Goal: Task Accomplishment & Management: Manage account settings

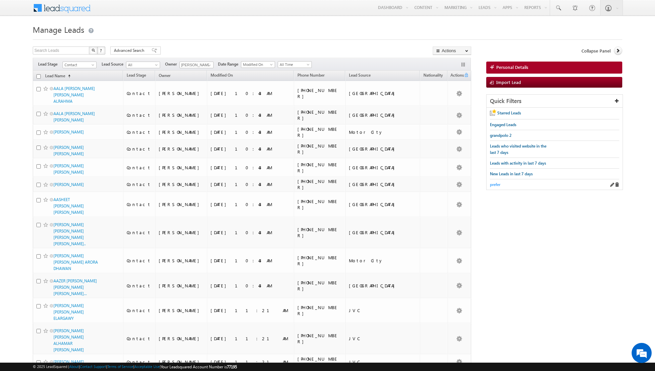
click at [492, 183] on span "prefer" at bounding box center [495, 184] width 10 height 5
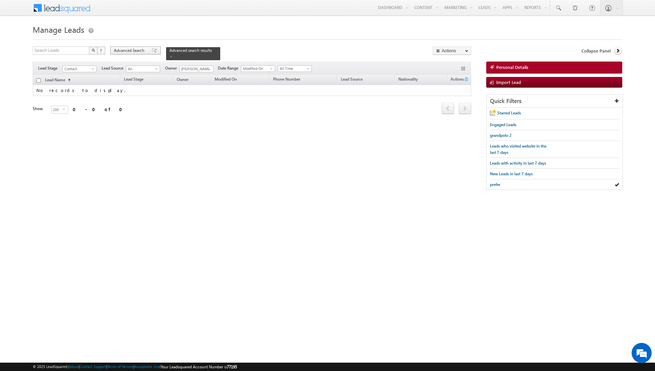
click at [152, 52] on span at bounding box center [154, 50] width 5 height 5
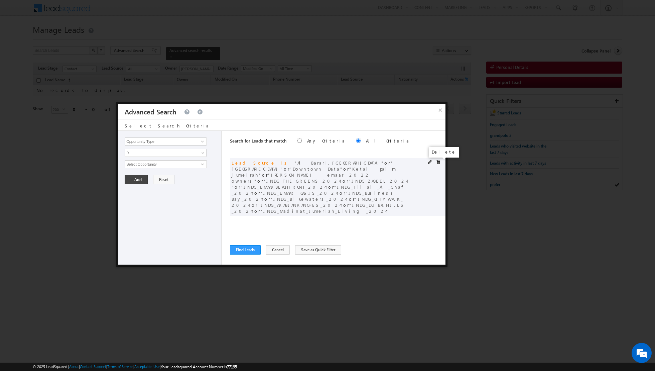
click at [440, 161] on span at bounding box center [438, 162] width 5 height 5
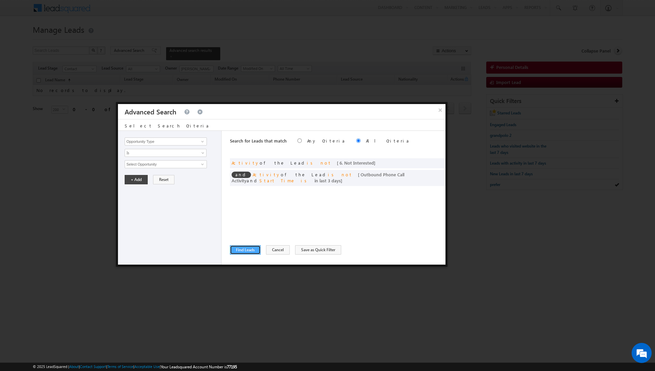
click at [247, 250] on button "Find Leads" at bounding box center [245, 249] width 31 height 9
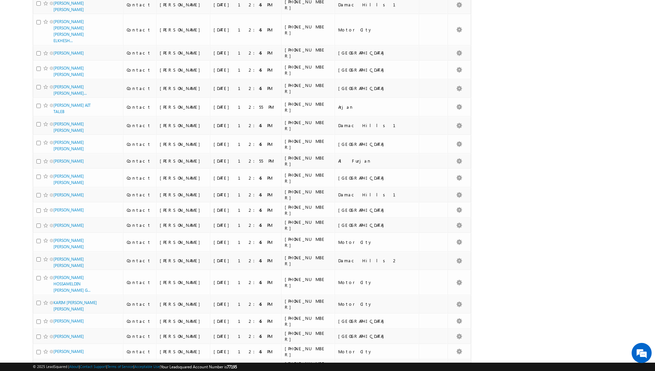
scroll to position [3128, 0]
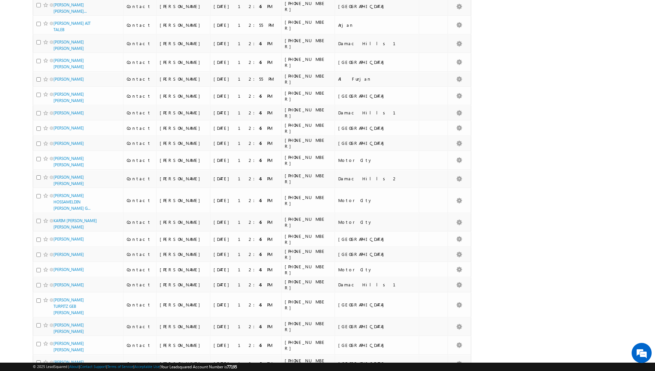
click at [59, 356] on li "100" at bounding box center [56, 358] width 16 height 7
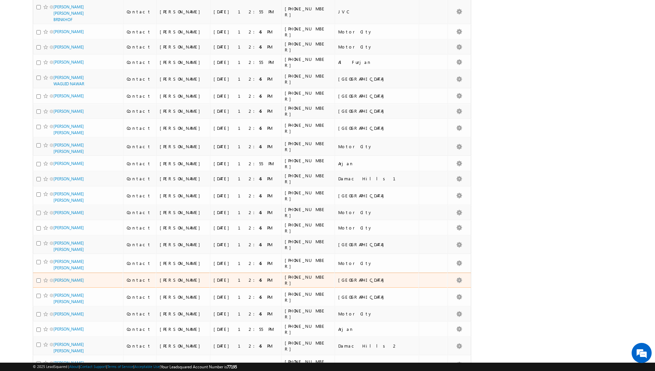
scroll to position [0, 0]
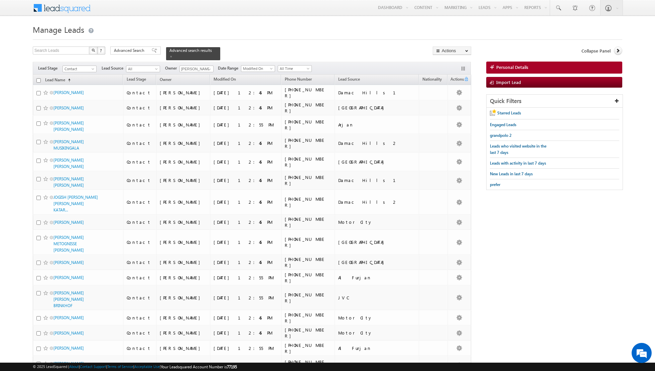
click at [38, 79] on input "checkbox" at bounding box center [38, 80] width 4 height 4
checkbox input "true"
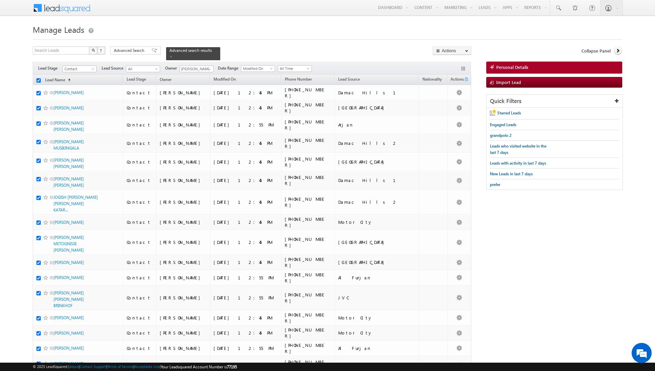
checkbox input "true"
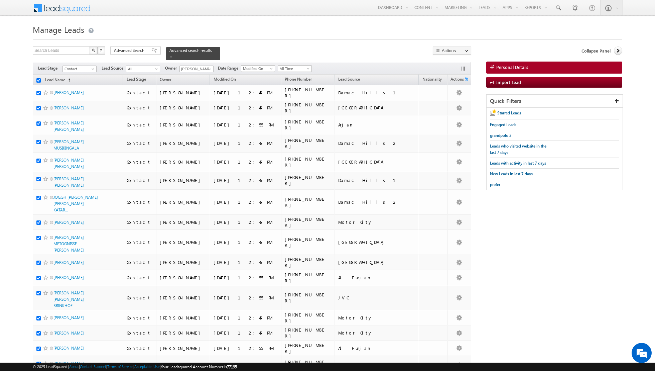
checkbox input "true"
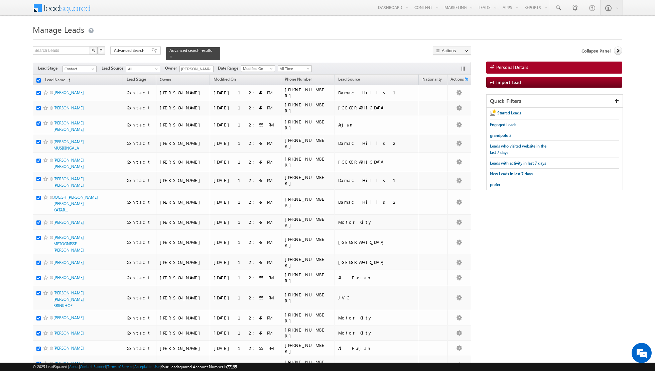
checkbox input "true"
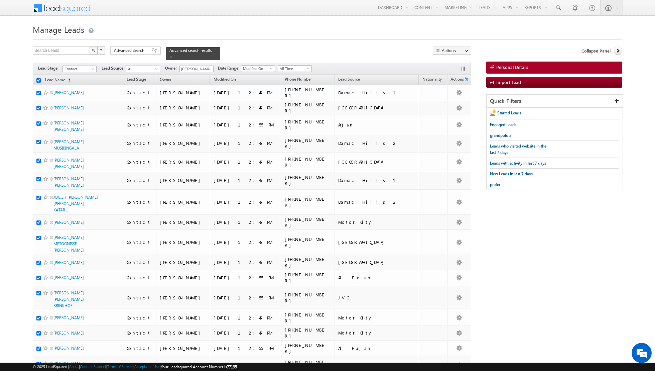
checkbox input "true"
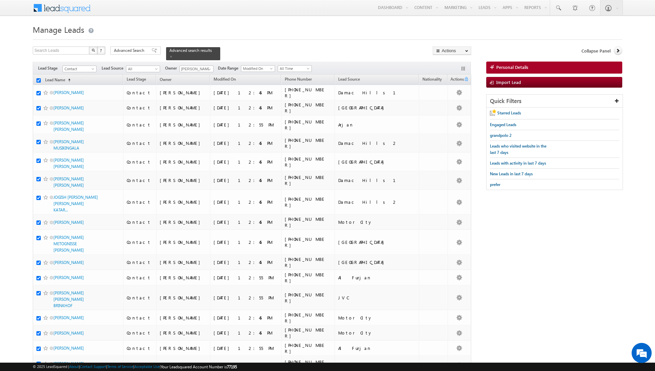
checkbox input "true"
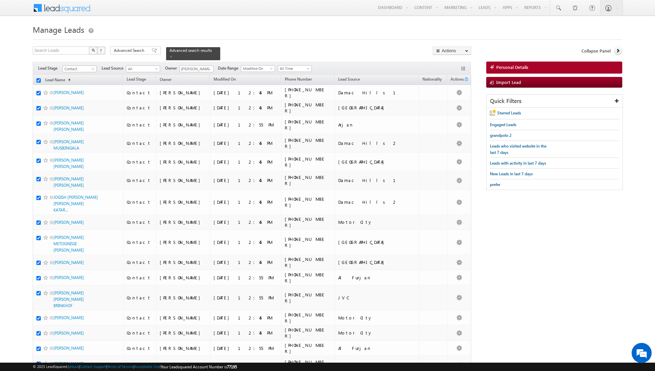
checkbox input "true"
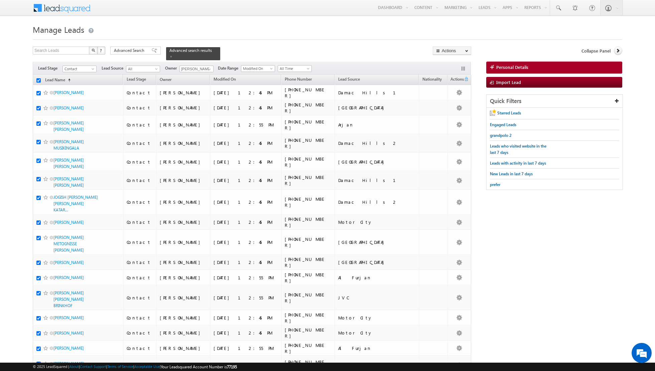
checkbox input "true"
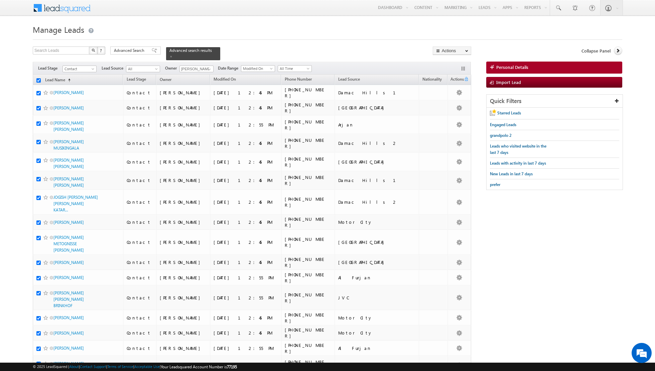
checkbox input "true"
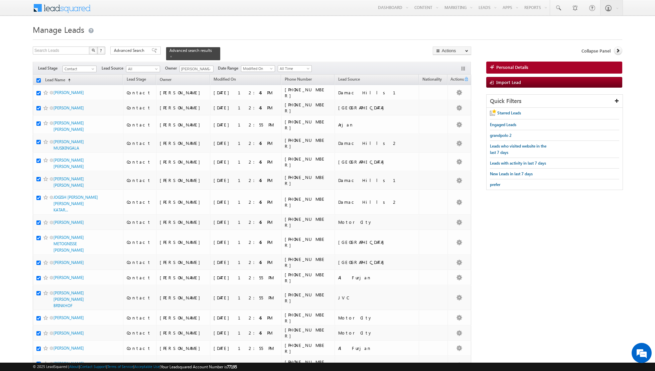
checkbox input "true"
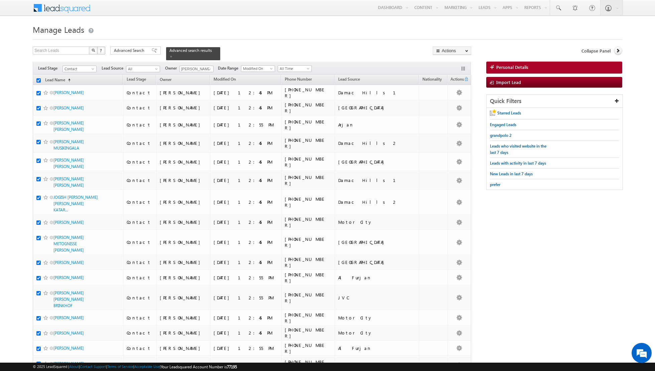
checkbox input "true"
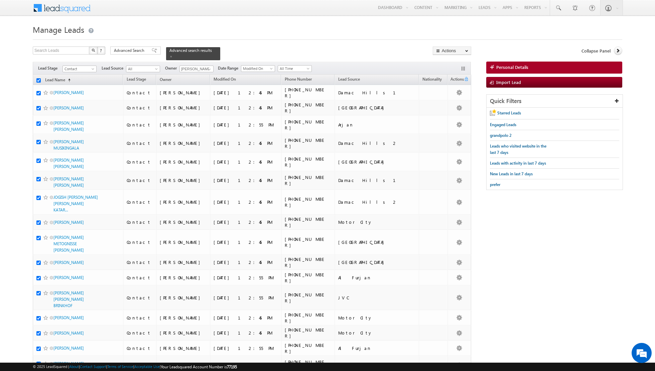
checkbox input "true"
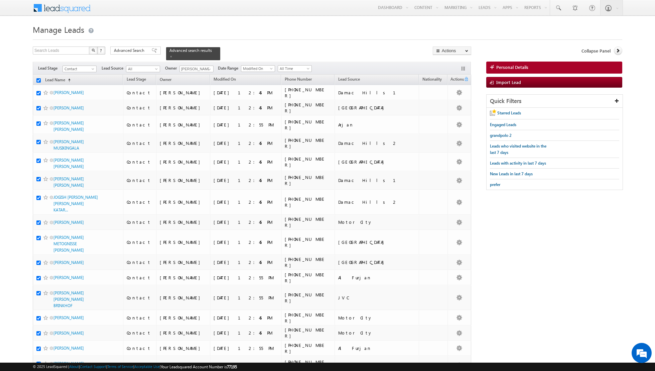
checkbox input "true"
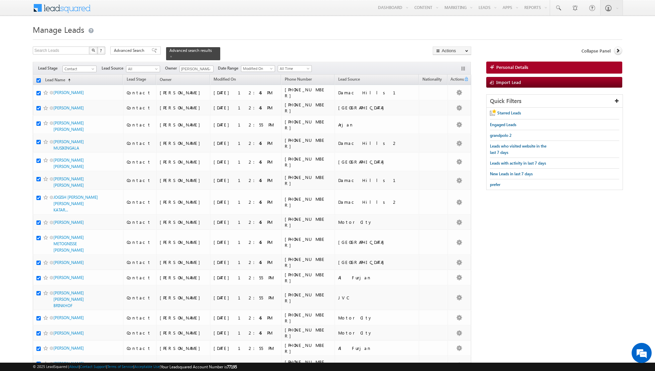
checkbox input "true"
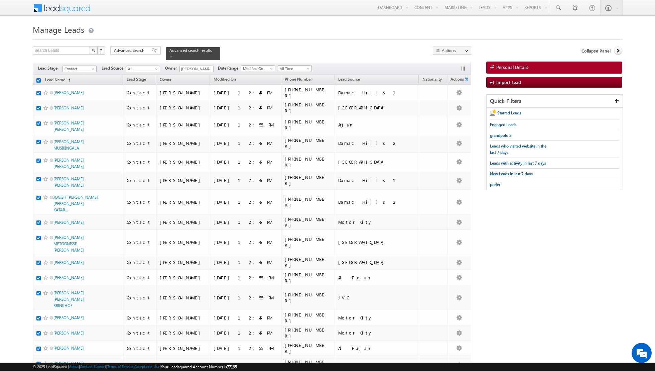
checkbox input "true"
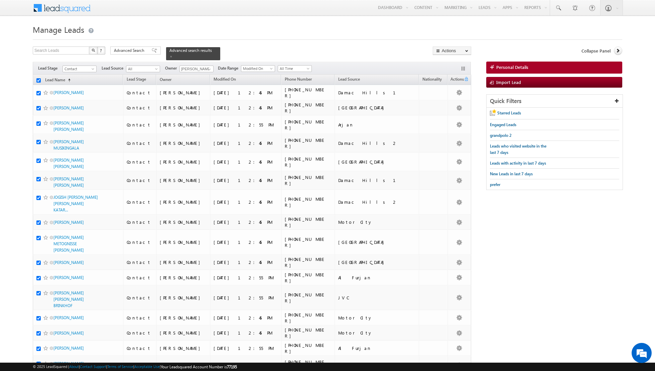
checkbox input "true"
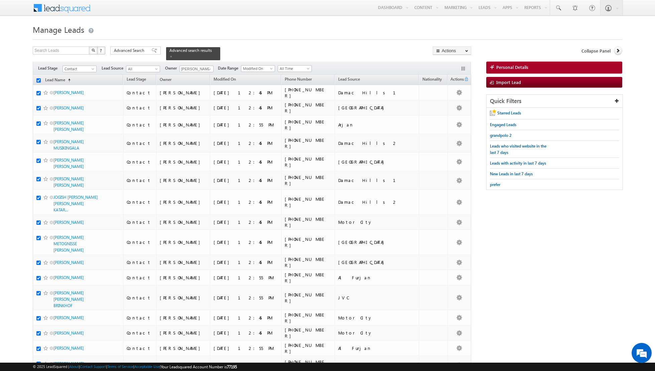
checkbox input "true"
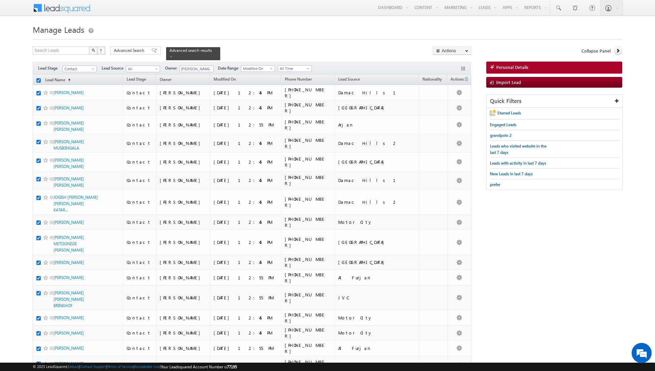
checkbox input "true"
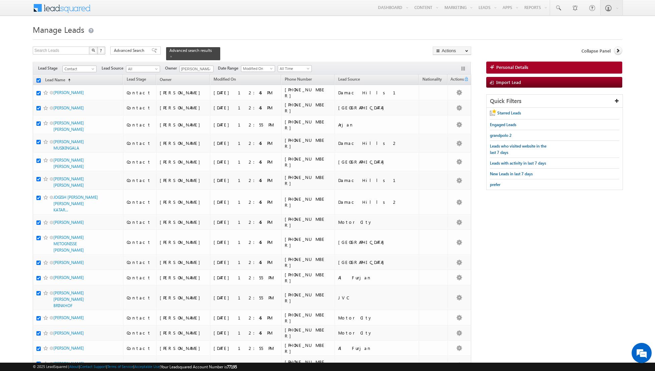
checkbox input "true"
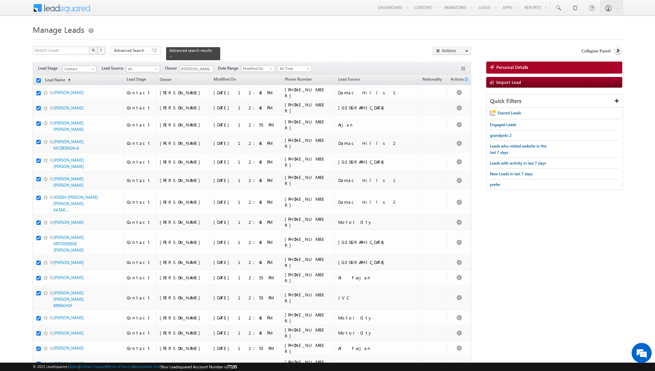
checkbox input "true"
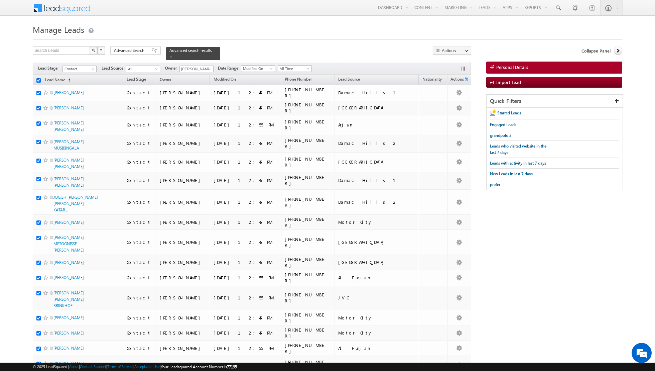
checkbox input "true"
click at [450, 107] on link "Change Owner" at bounding box center [452, 108] width 38 height 8
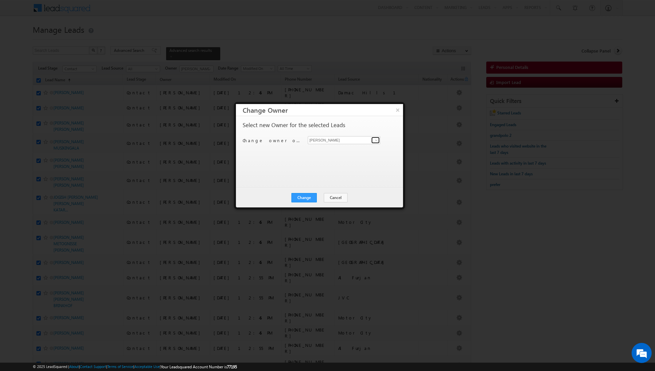
click at [376, 140] on span at bounding box center [376, 139] width 5 height 5
click at [321, 162] on span "[PERSON_NAME][EMAIL_ADDRESS][PERSON_NAME][DOMAIN_NAME]" at bounding box center [341, 164] width 60 height 5
type input "[PERSON_NAME]"
click at [302, 196] on button "Change" at bounding box center [304, 197] width 25 height 9
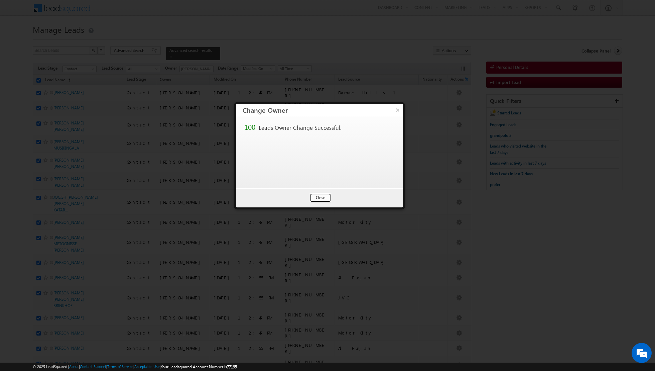
click at [322, 197] on button "Close" at bounding box center [320, 197] width 21 height 9
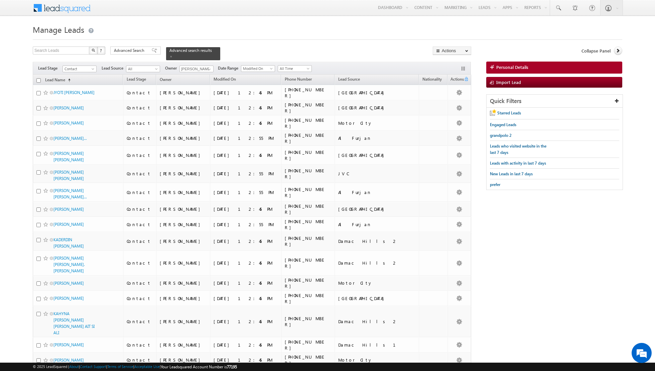
click at [39, 81] on input "checkbox" at bounding box center [38, 80] width 4 height 4
checkbox input "true"
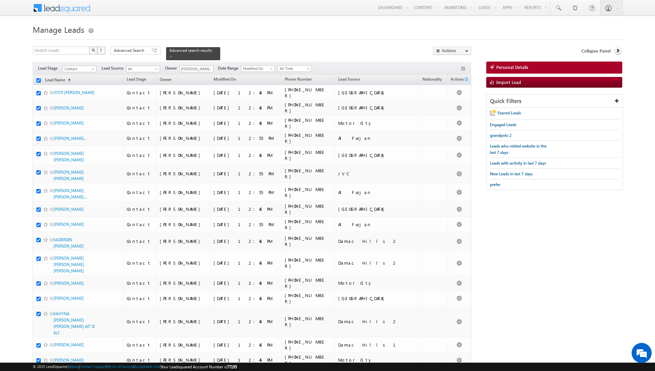
checkbox input "true"
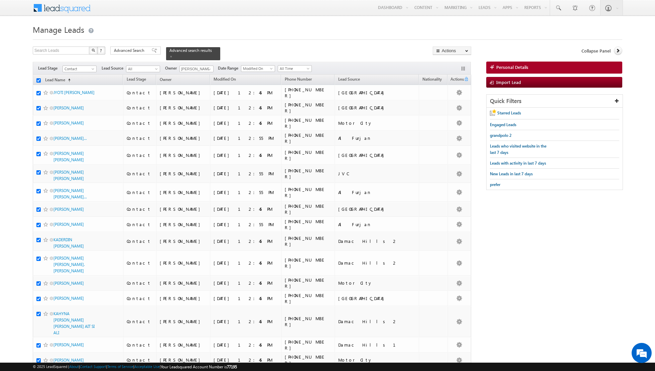
checkbox input "true"
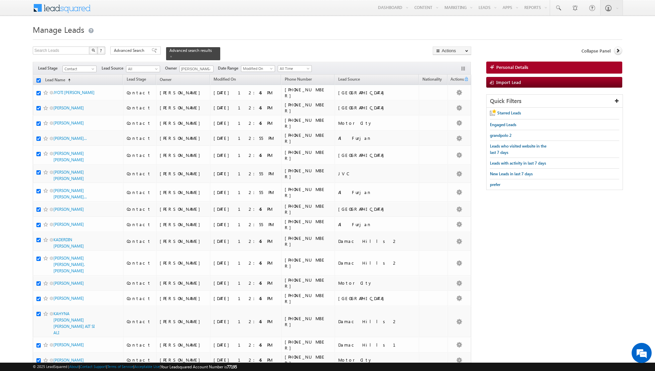
checkbox input "true"
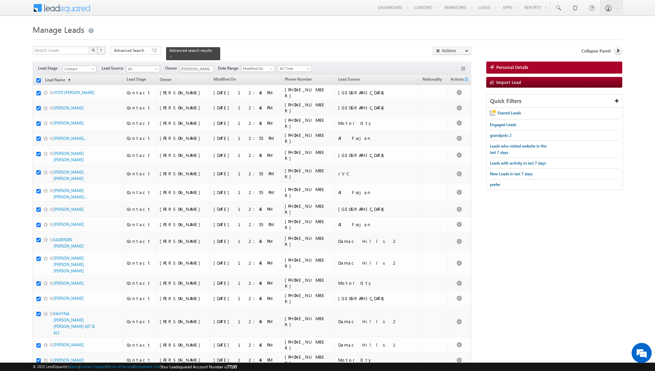
checkbox input "true"
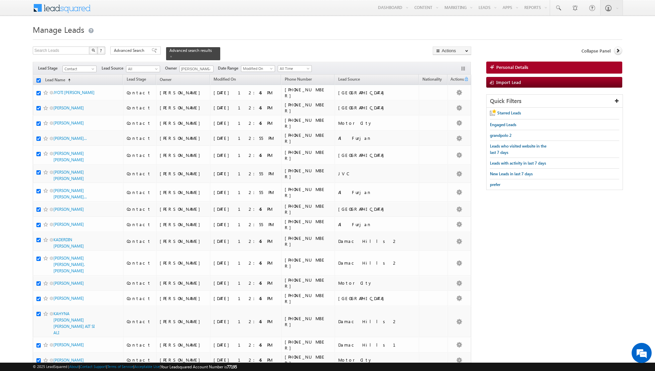
checkbox input "true"
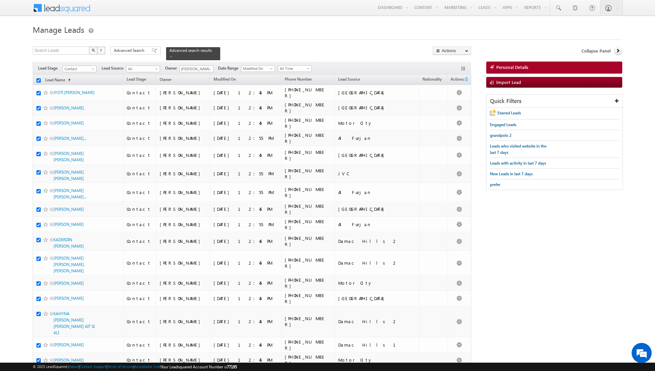
checkbox input "true"
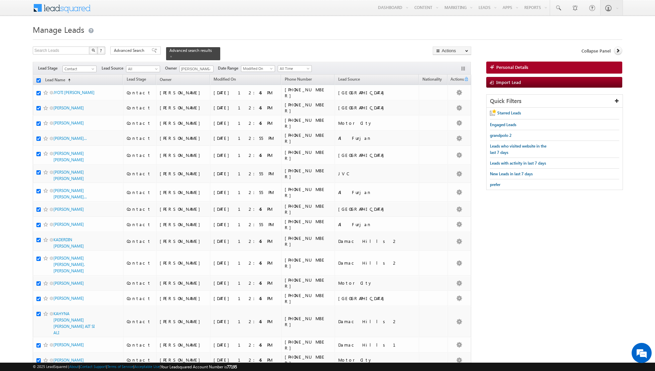
checkbox input "true"
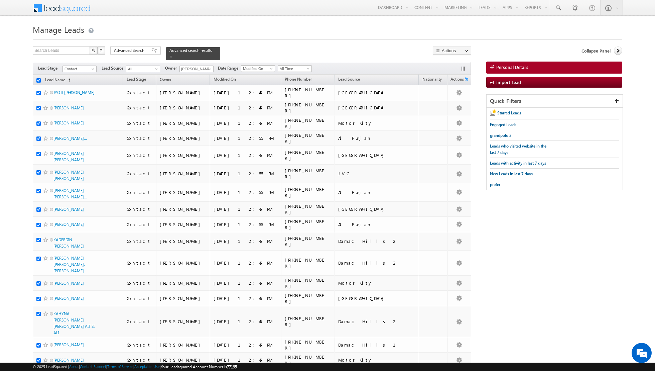
checkbox input "true"
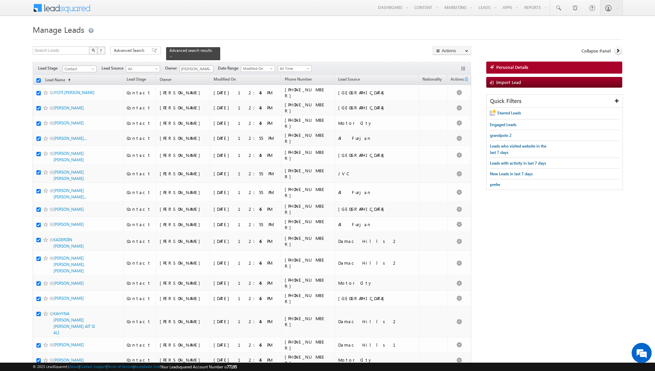
checkbox input "true"
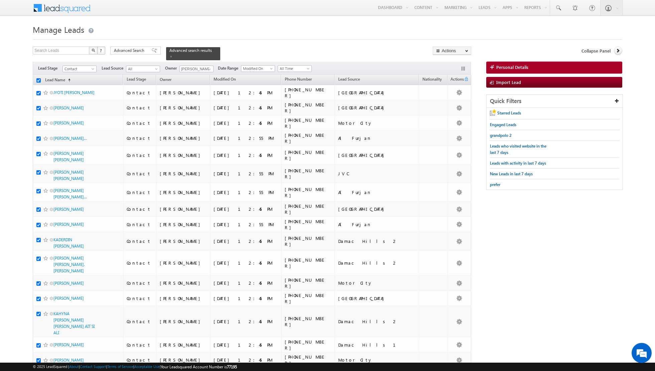
checkbox input "true"
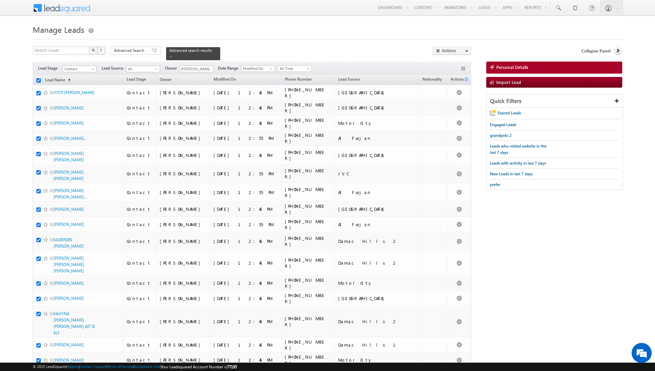
checkbox input "true"
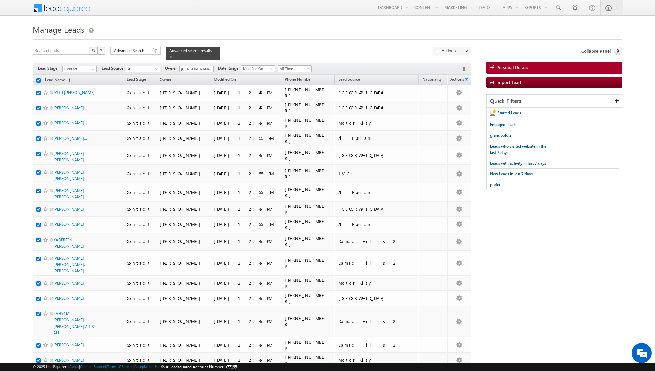
checkbox input "true"
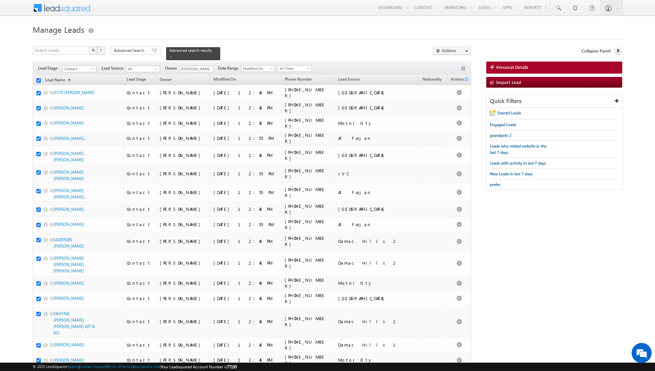
checkbox input "true"
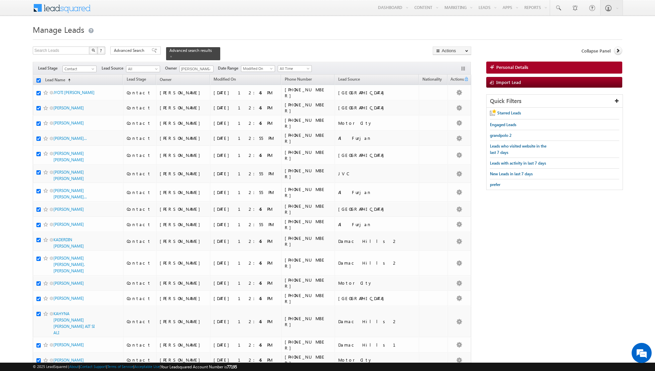
checkbox input "true"
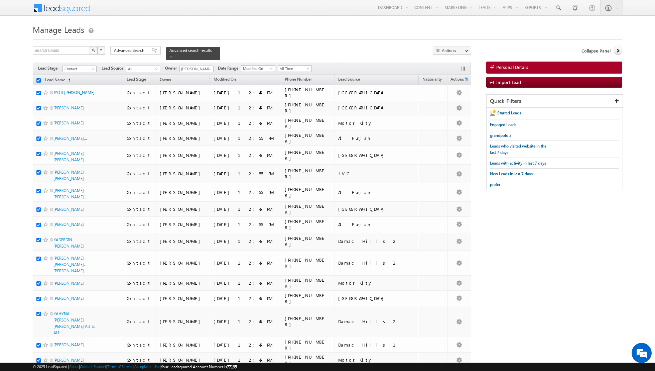
checkbox input "true"
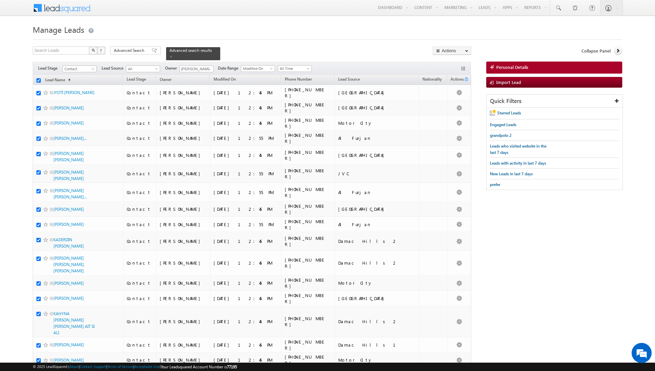
checkbox input "true"
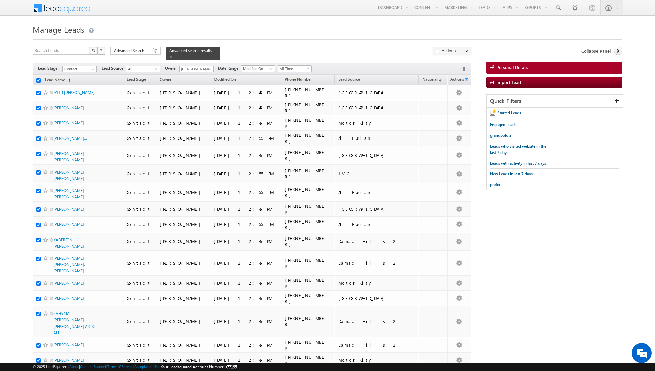
checkbox input "true"
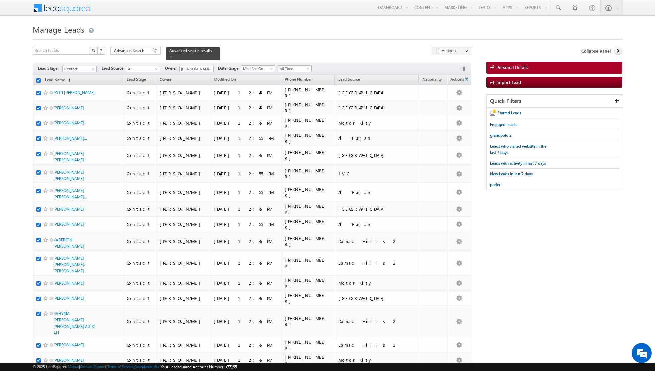
checkbox input "true"
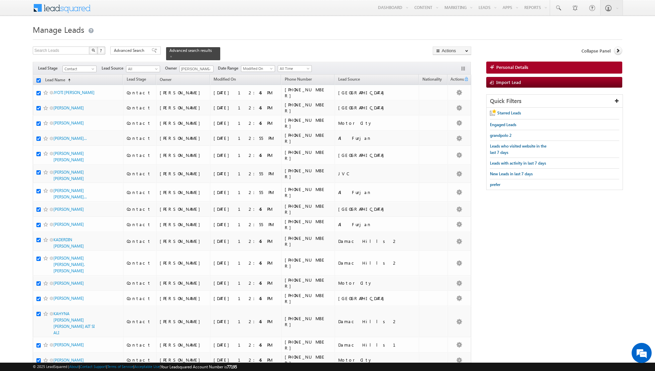
checkbox input "true"
click at [446, 111] on link "Change Owner" at bounding box center [452, 108] width 38 height 8
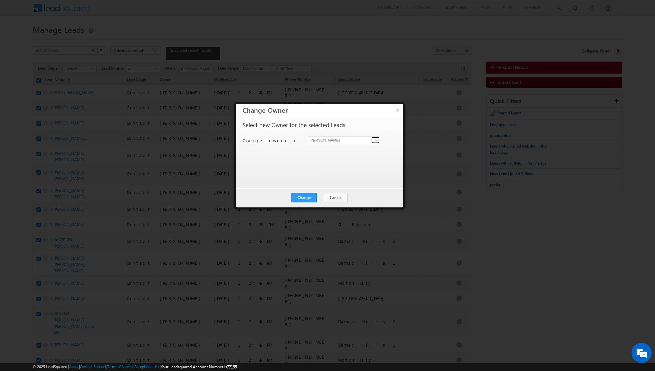
click at [377, 141] on span at bounding box center [376, 139] width 5 height 5
click at [345, 187] on span "[EMAIL_ADDRESS][PERSON_NAME][DOMAIN_NAME]" at bounding box center [341, 188] width 60 height 5
click at [307, 194] on button "Change" at bounding box center [304, 197] width 25 height 9
click at [316, 197] on button "Close" at bounding box center [320, 197] width 21 height 9
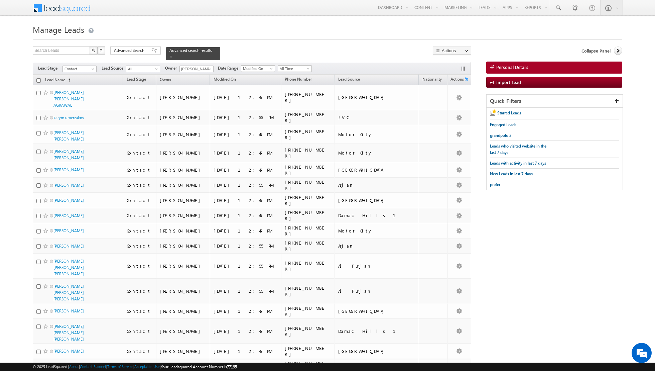
click at [37, 81] on input "checkbox" at bounding box center [38, 80] width 4 height 4
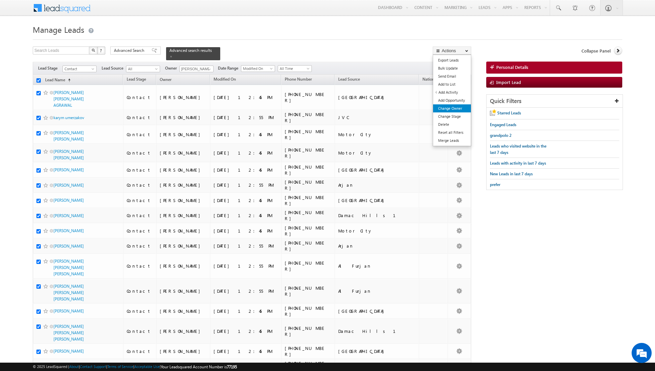
click at [459, 109] on link "Change Owner" at bounding box center [452, 108] width 38 height 8
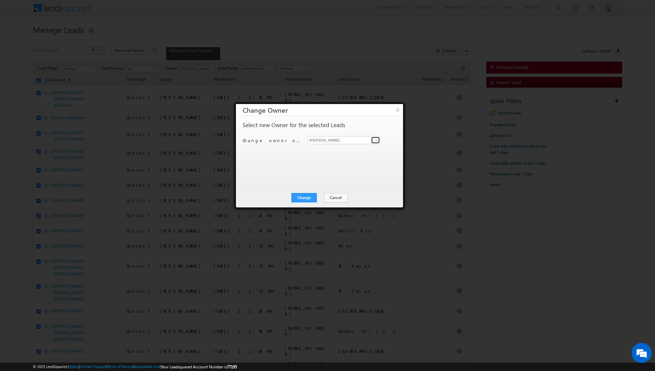
click at [377, 138] on span at bounding box center [376, 139] width 5 height 5
click at [329, 161] on link "[PERSON_NAME] [EMAIL_ADDRESS][DOMAIN_NAME]" at bounding box center [344, 161] width 73 height 13
click at [306, 196] on button "Change" at bounding box center [304, 197] width 25 height 9
click at [321, 196] on button "Close" at bounding box center [320, 197] width 21 height 9
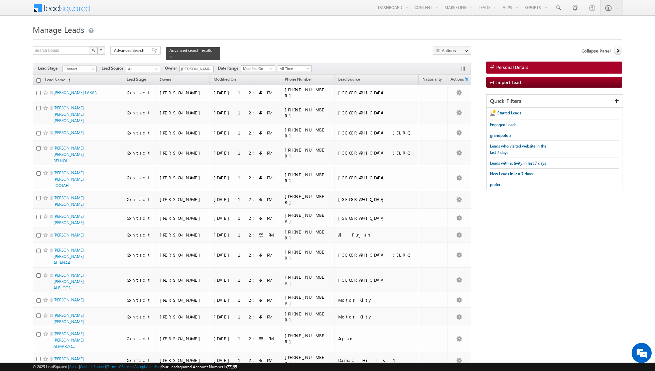
click at [38, 78] on input "checkbox" at bounding box center [38, 80] width 4 height 4
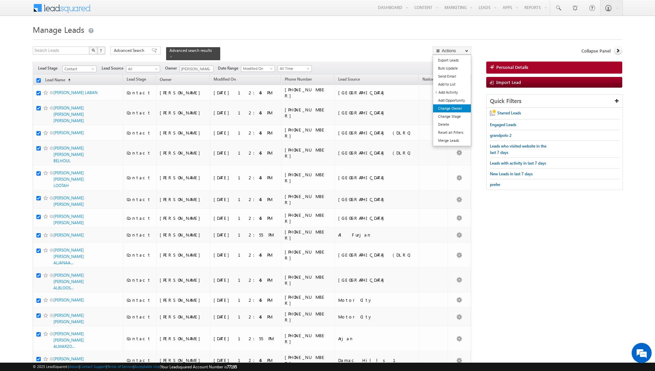
click at [443, 108] on link "Change Owner" at bounding box center [452, 108] width 38 height 8
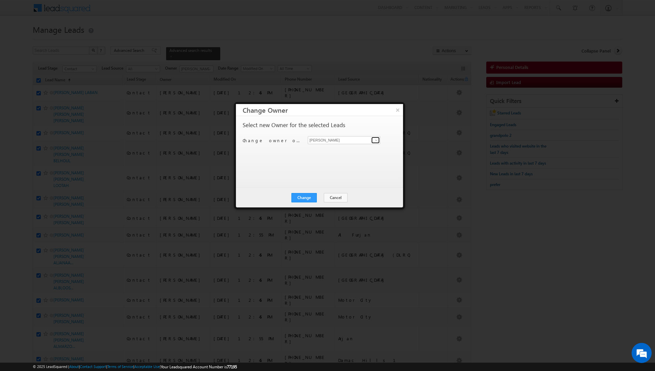
click at [376, 138] on span at bounding box center [376, 139] width 5 height 5
click at [335, 177] on span "[EMAIL_ADDRESS][DOMAIN_NAME]" at bounding box center [341, 179] width 60 height 5
click at [306, 193] on button "Change" at bounding box center [304, 197] width 25 height 9
click at [323, 197] on button "Close" at bounding box center [320, 197] width 21 height 9
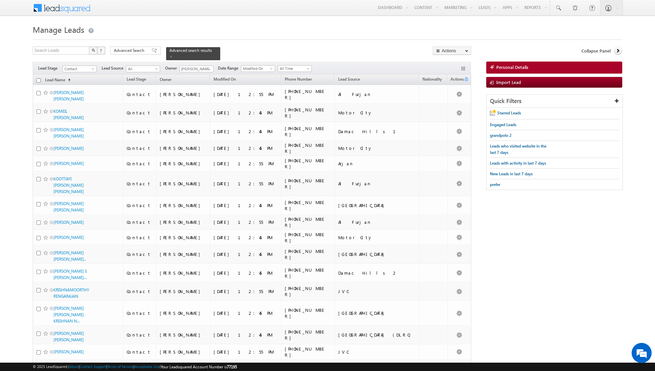
click at [37, 82] on input "checkbox" at bounding box center [38, 80] width 4 height 4
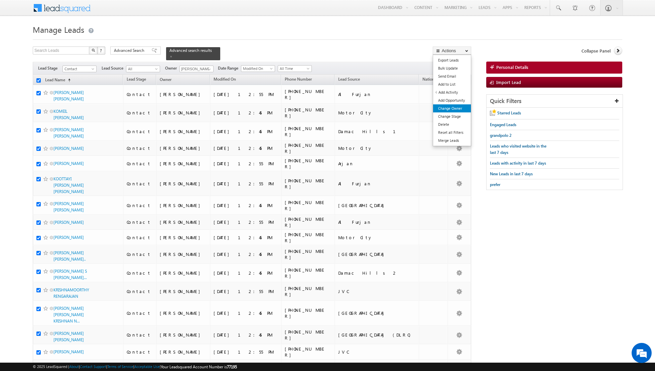
click at [447, 107] on link "Change Owner" at bounding box center [452, 108] width 38 height 8
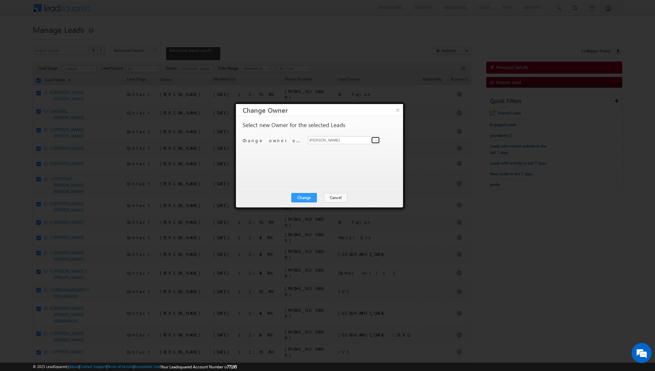
click at [378, 140] on span at bounding box center [376, 139] width 5 height 5
click at [332, 195] on link "[PERSON_NAME] [PERSON_NAME][EMAIL_ADDRESS][DOMAIN_NAME]" at bounding box center [344, 196] width 73 height 13
click at [313, 198] on button "Change" at bounding box center [304, 197] width 25 height 9
click at [322, 196] on button "Close" at bounding box center [320, 197] width 21 height 9
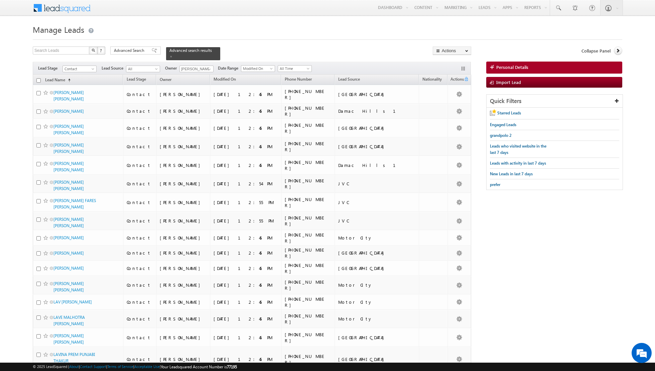
click at [36, 79] on th "Lead Name (sorted ascending)" at bounding box center [78, 80] width 90 height 10
click at [40, 80] on input "checkbox" at bounding box center [38, 80] width 4 height 4
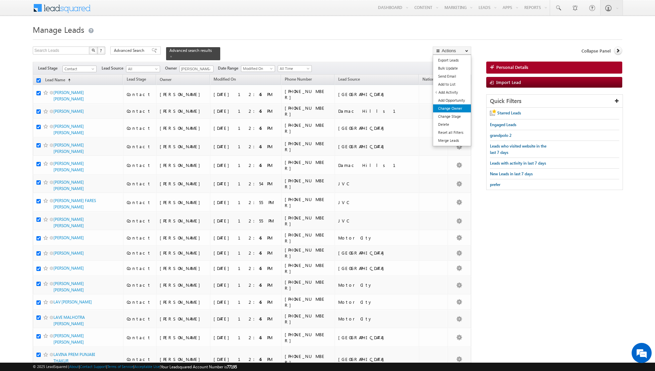
click at [443, 107] on link "Change Owner" at bounding box center [452, 108] width 38 height 8
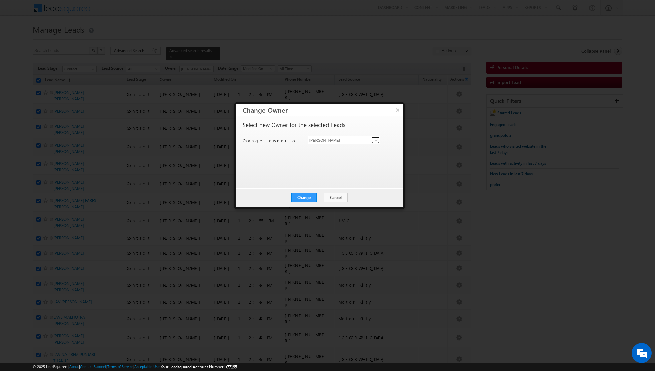
click at [377, 141] on span at bounding box center [376, 139] width 5 height 5
click at [325, 177] on span "[EMAIL_ADDRESS][DOMAIN_NAME]" at bounding box center [341, 176] width 60 height 5
click at [302, 196] on button "Change" at bounding box center [304, 197] width 25 height 9
click at [320, 197] on button "Close" at bounding box center [320, 197] width 21 height 9
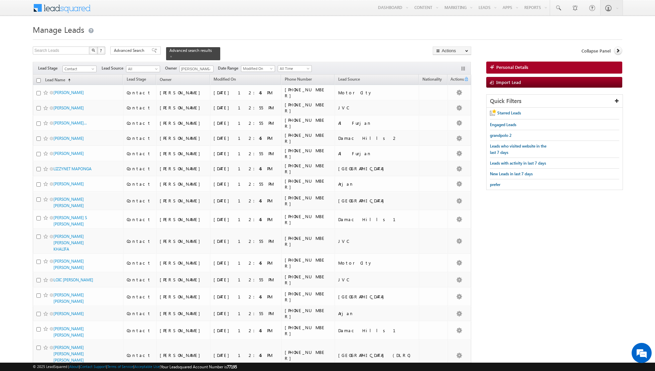
click at [38, 81] on input "checkbox" at bounding box center [38, 80] width 4 height 4
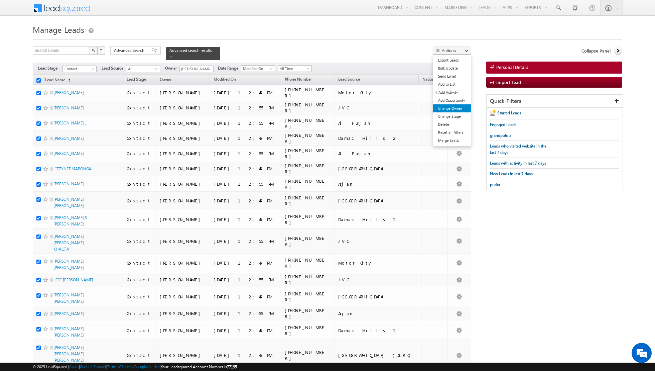
click at [446, 107] on link "Change Owner" at bounding box center [452, 108] width 38 height 8
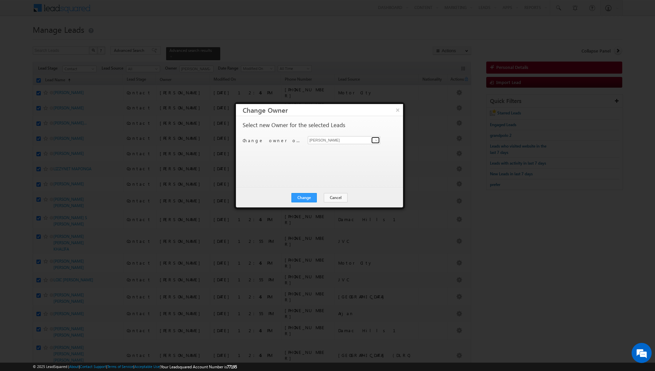
click at [378, 141] on span at bounding box center [376, 139] width 5 height 5
click at [328, 170] on link "[PERSON_NAME] [PERSON_NAME][EMAIL_ADDRESS][PERSON_NAME][DOMAIN_NAME]" at bounding box center [344, 173] width 73 height 13
click at [301, 201] on button "Change" at bounding box center [304, 197] width 25 height 9
click at [318, 198] on button "Close" at bounding box center [320, 197] width 21 height 9
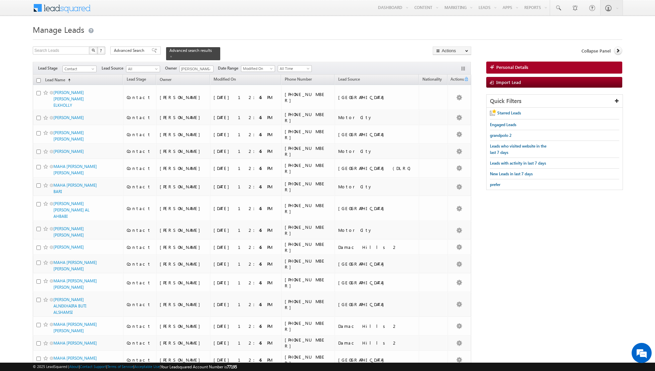
click at [39, 82] on input "checkbox" at bounding box center [38, 80] width 4 height 4
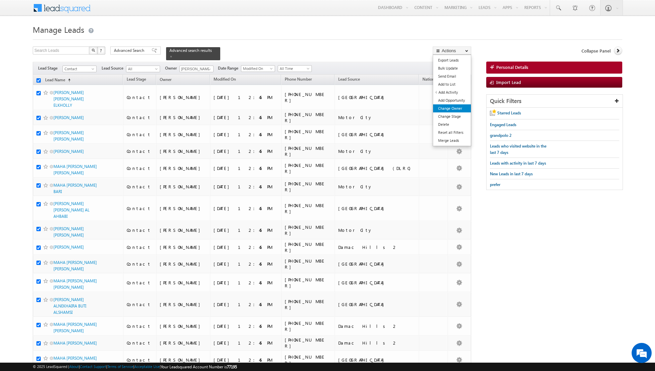
click at [442, 108] on link "Change Owner" at bounding box center [452, 108] width 38 height 8
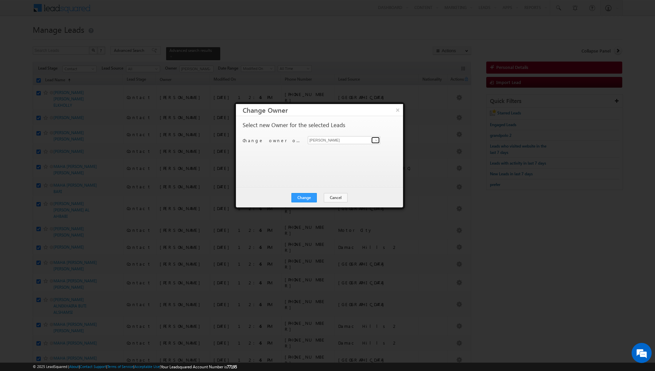
click at [379, 139] on span at bounding box center [376, 139] width 5 height 5
click at [329, 155] on link "[PERSON_NAME] [PERSON_NAME][EMAIL_ADDRESS][DOMAIN_NAME]" at bounding box center [344, 150] width 73 height 13
click at [302, 196] on button "Change" at bounding box center [304, 197] width 25 height 9
click at [327, 197] on button "Close" at bounding box center [320, 197] width 21 height 9
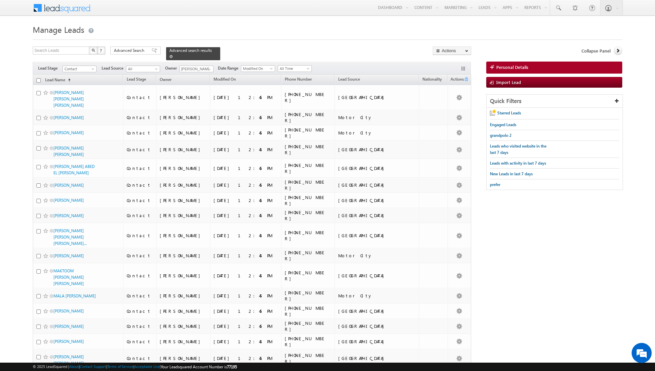
click at [170, 57] on span at bounding box center [171, 56] width 3 height 3
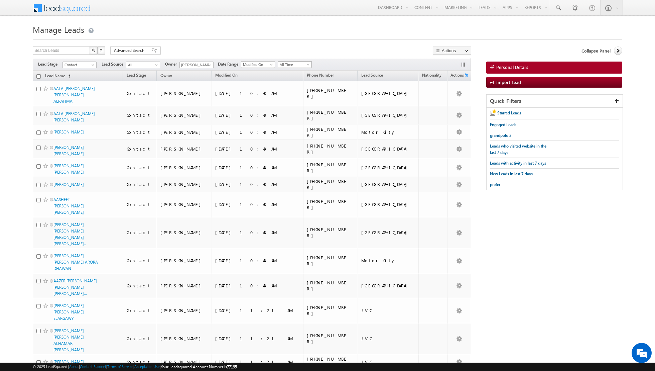
click at [295, 62] on span "All Time" at bounding box center [294, 65] width 32 height 6
click at [283, 90] on link "[DATE]" at bounding box center [292, 93] width 34 height 6
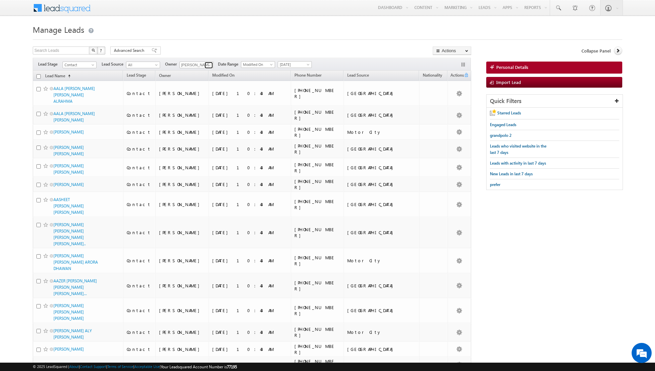
click at [207, 65] on span at bounding box center [209, 65] width 5 height 5
click at [197, 106] on span "[EMAIL_ADDRESS][DOMAIN_NAME]" at bounding box center [212, 107] width 60 height 5
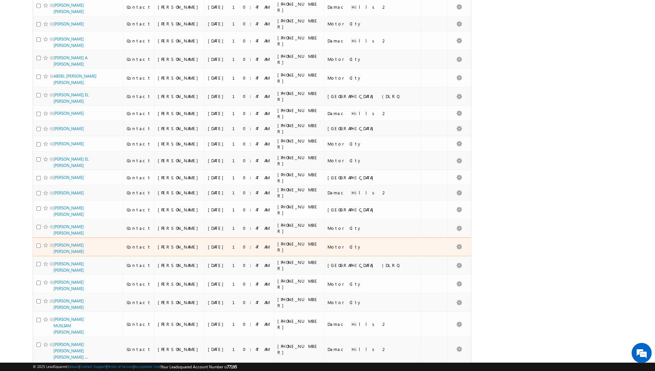
scroll to position [0, 0]
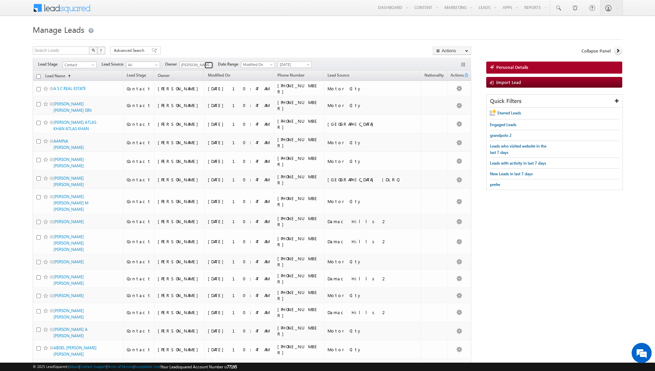
click at [211, 63] on link at bounding box center [209, 65] width 8 height 7
click at [200, 94] on span "[PERSON_NAME][EMAIL_ADDRESS][PERSON_NAME][DOMAIN_NAME]" at bounding box center [212, 95] width 60 height 5
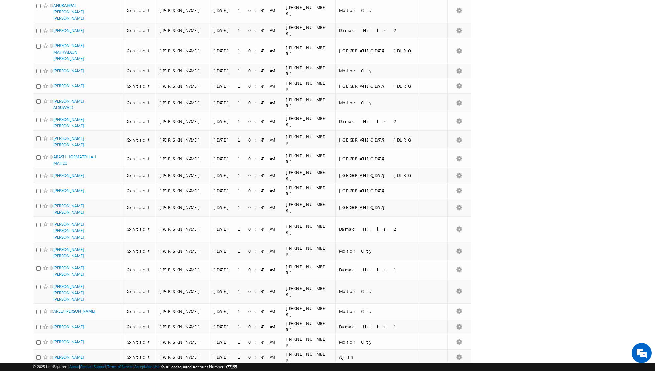
scroll to position [0, 0]
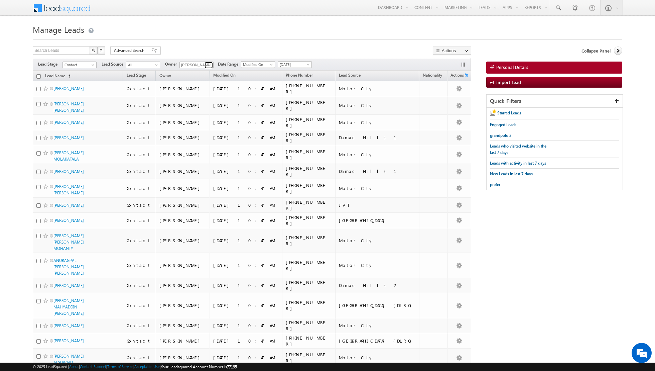
click at [205, 63] on link at bounding box center [209, 65] width 8 height 7
click at [199, 104] on link "[PERSON_NAME] [PERSON_NAME][EMAIL_ADDRESS][PERSON_NAME][DOMAIN_NAME]" at bounding box center [213, 105] width 67 height 13
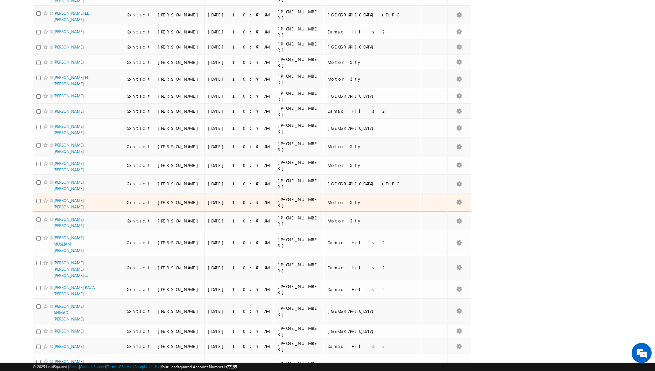
scroll to position [0, 0]
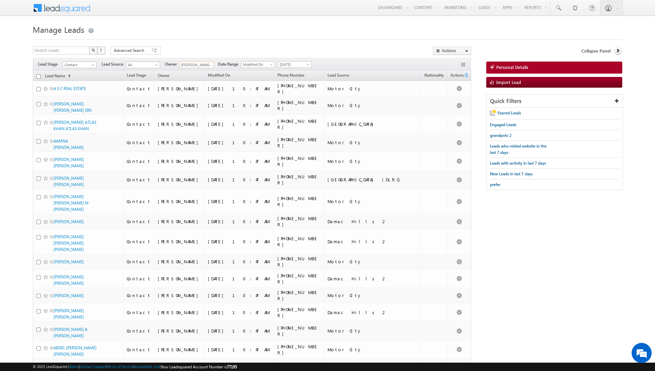
click at [37, 76] on input "checkbox" at bounding box center [38, 76] width 4 height 4
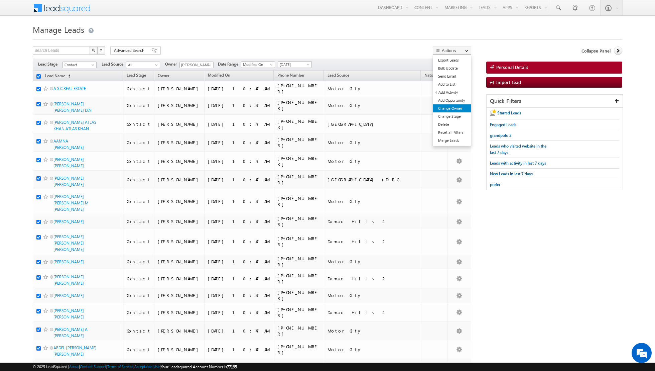
click at [448, 108] on link "Change Owner" at bounding box center [452, 108] width 38 height 8
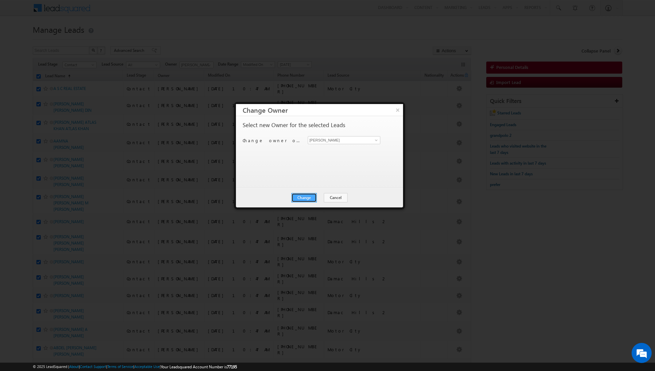
click at [309, 196] on button "Change" at bounding box center [304, 197] width 25 height 9
click at [328, 199] on button "Close" at bounding box center [320, 197] width 21 height 9
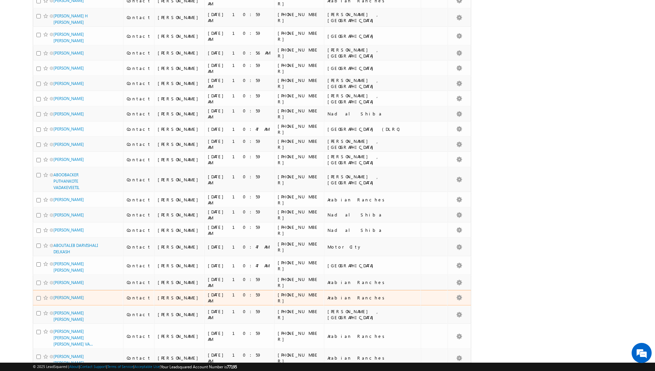
scroll to position [1399, 0]
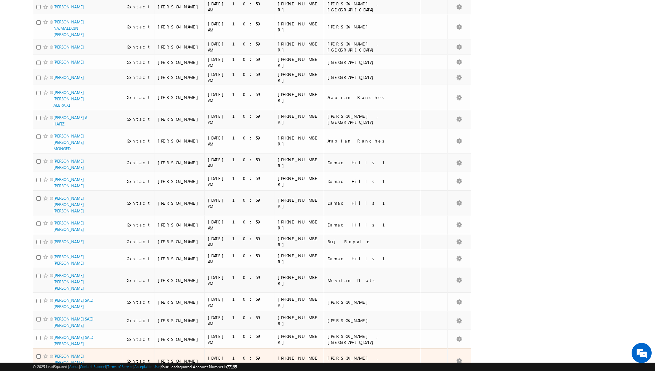
scroll to position [3124, 0]
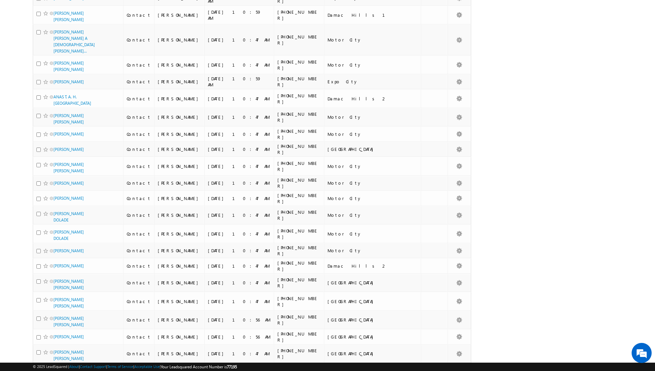
scroll to position [3126, 0]
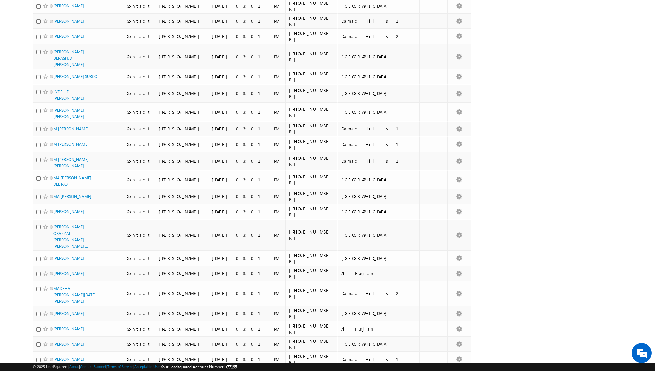
scroll to position [1742, 0]
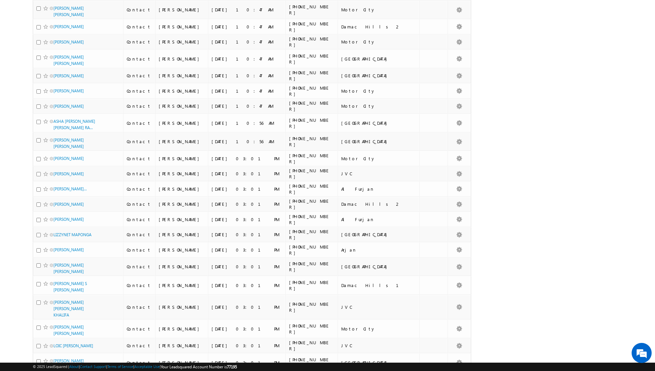
scroll to position [0, 0]
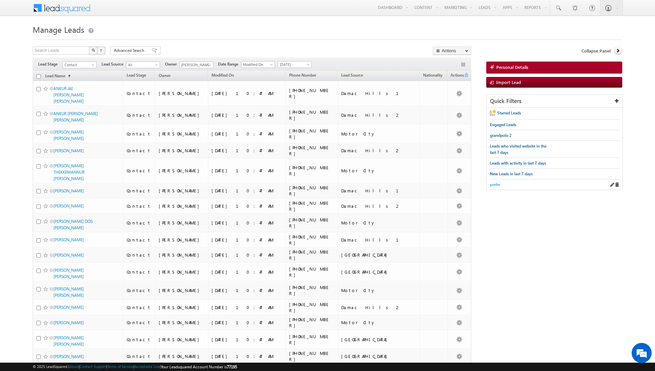
click at [498, 182] on span "prefer" at bounding box center [495, 184] width 10 height 5
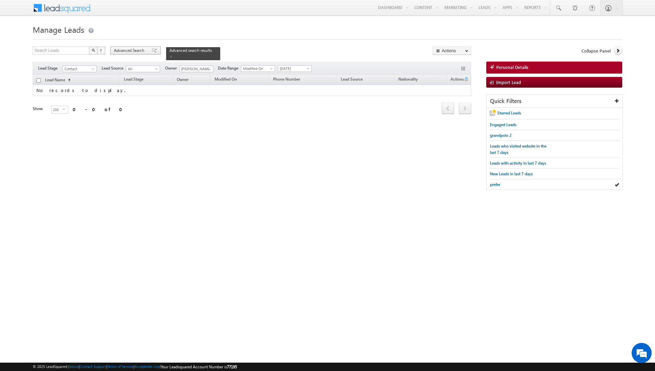
click at [152, 50] on span at bounding box center [154, 50] width 5 height 5
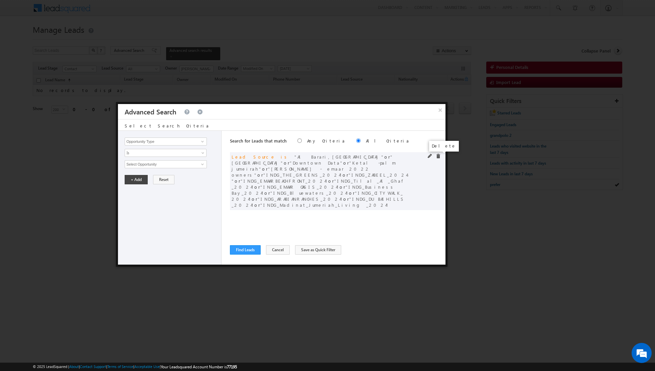
click at [439, 158] on span at bounding box center [438, 156] width 5 height 5
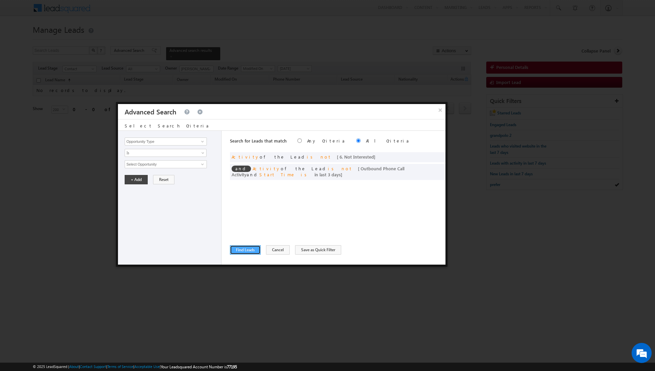
click at [243, 252] on button "Find Leads" at bounding box center [245, 249] width 31 height 9
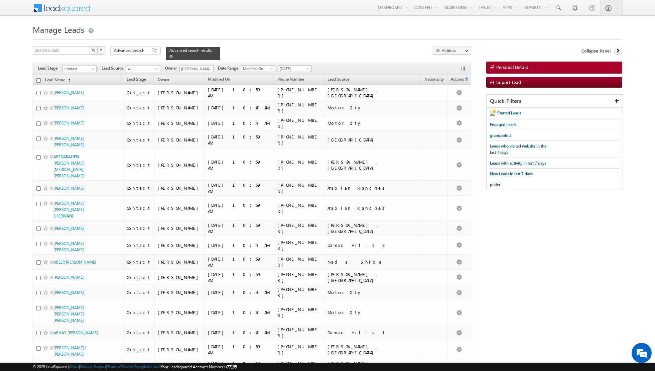
click at [170, 58] on span at bounding box center [171, 56] width 3 height 3
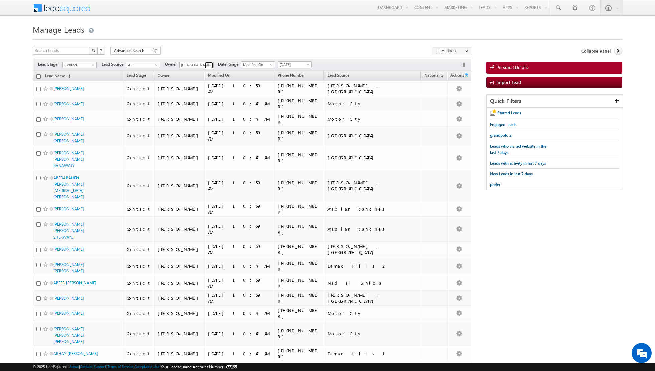
click at [207, 62] on link at bounding box center [209, 65] width 8 height 7
click at [200, 97] on link "[PERSON_NAME] [PERSON_NAME][EMAIL_ADDRESS][PERSON_NAME][DOMAIN_NAME]" at bounding box center [213, 97] width 67 height 13
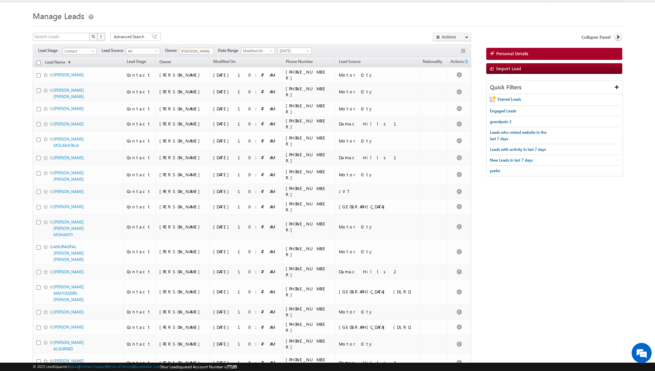
scroll to position [0, 0]
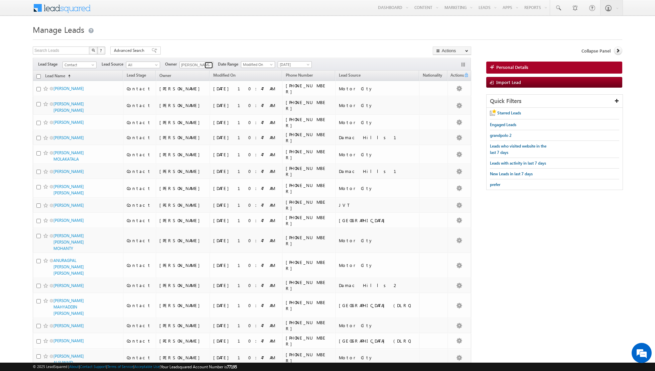
click at [206, 62] on link at bounding box center [209, 65] width 8 height 7
click at [197, 84] on link "[PERSON_NAME] [PERSON_NAME] [PERSON_NAME][EMAIL_ADDRESS][PERSON_NAME][DOMAIN_NA…" at bounding box center [213, 86] width 67 height 13
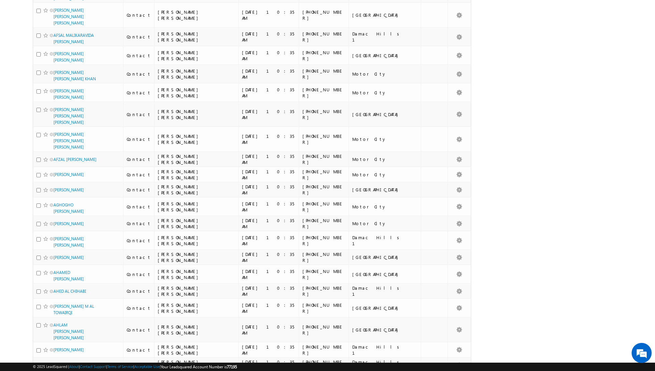
scroll to position [0, 0]
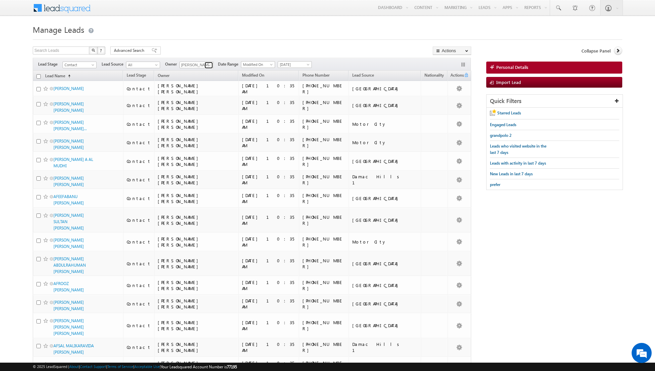
click at [209, 64] on span at bounding box center [209, 65] width 5 height 5
click at [203, 77] on span "[PERSON_NAME][EMAIL_ADDRESS][DOMAIN_NAME]" at bounding box center [212, 76] width 60 height 5
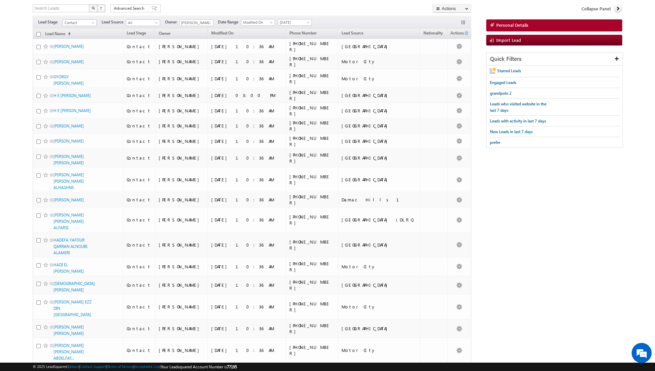
scroll to position [0, 0]
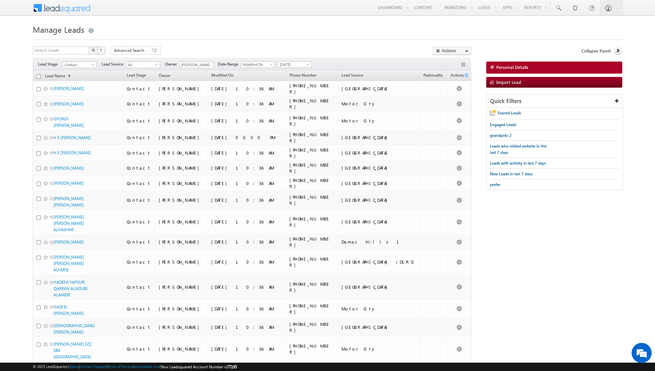
click at [202, 60] on div "Filters Lead Stage Contact Contact Lead Source All All Owner [PERSON_NAME] Any …" at bounding box center [252, 64] width 438 height 13
click at [202, 65] on input "[PERSON_NAME]" at bounding box center [197, 65] width 34 height 7
click at [210, 66] on span at bounding box center [209, 65] width 5 height 5
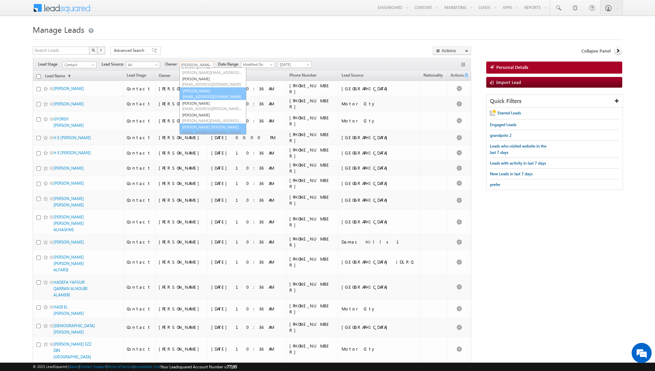
scroll to position [13, 0]
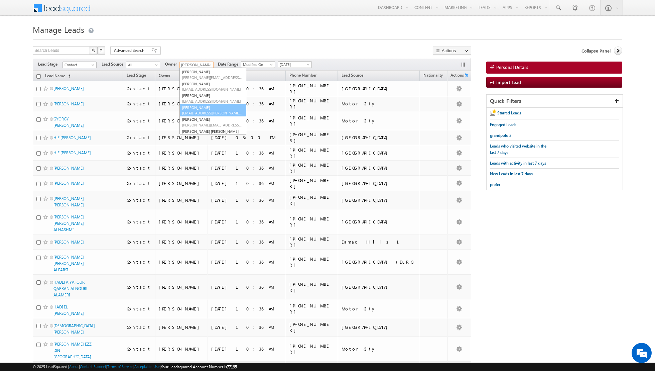
click at [199, 106] on link "[PERSON_NAME] [EMAIL_ADDRESS][PERSON_NAME][DOMAIN_NAME]" at bounding box center [213, 110] width 67 height 13
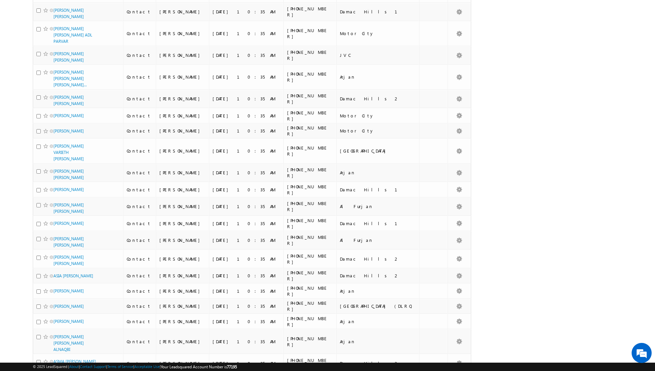
scroll to position [0, 0]
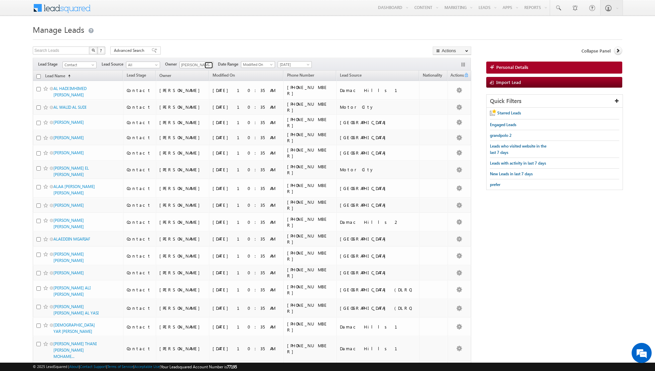
click at [207, 63] on span at bounding box center [209, 65] width 5 height 5
click at [197, 90] on link "[PERSON_NAME] [EMAIL_ADDRESS][DOMAIN_NAME]" at bounding box center [213, 93] width 67 height 13
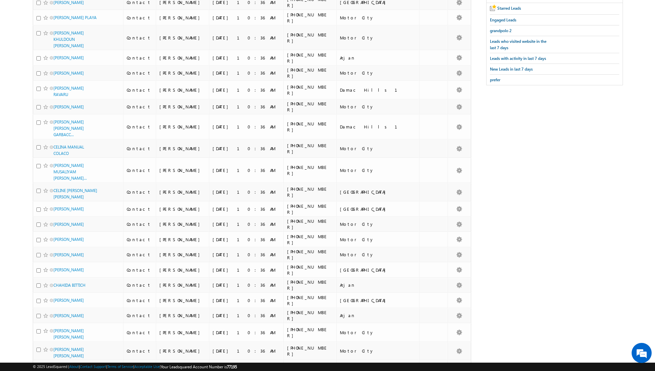
scroll to position [46, 0]
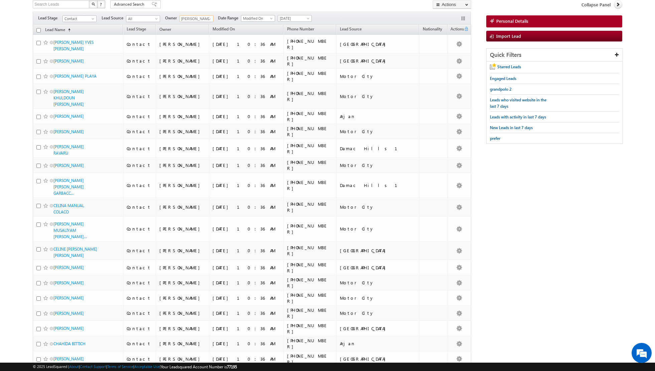
click at [205, 15] on input "[PERSON_NAME]" at bounding box center [197, 18] width 34 height 7
click at [207, 16] on span at bounding box center [209, 18] width 5 height 5
click at [202, 57] on link "[PERSON_NAME] [PERSON_NAME][EMAIL_ADDRESS][DOMAIN_NAME]" at bounding box center [213, 58] width 67 height 13
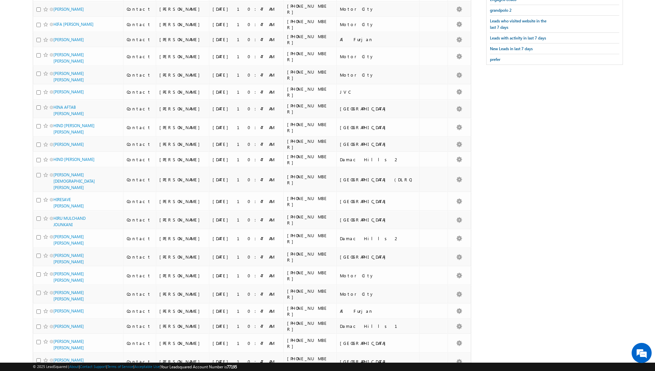
scroll to position [0, 0]
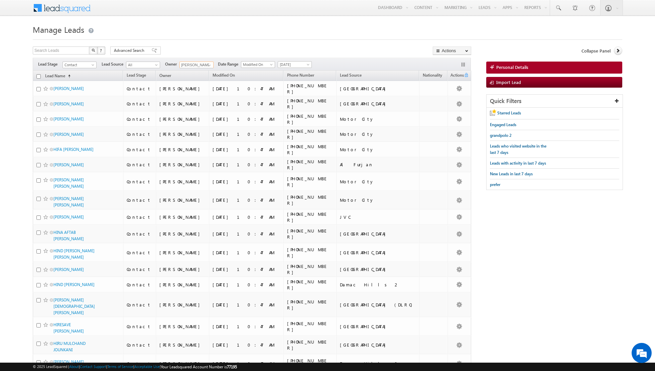
click at [207, 62] on input "[PERSON_NAME]" at bounding box center [197, 65] width 34 height 7
click at [208, 63] on span at bounding box center [209, 65] width 5 height 5
click at [196, 85] on link "[PERSON_NAME] [PERSON_NAME][EMAIL_ADDRESS][DOMAIN_NAME]" at bounding box center [213, 87] width 67 height 13
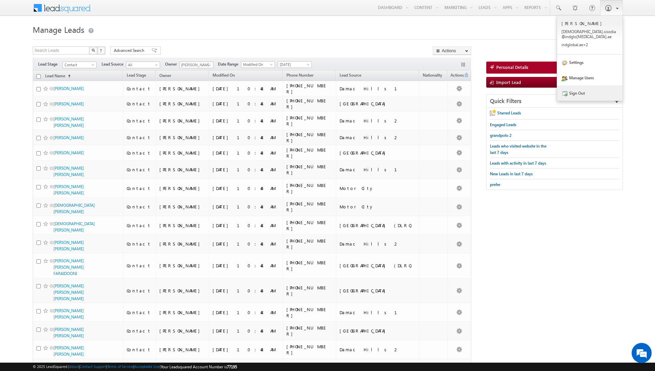
click at [584, 90] on link "Sign Out" at bounding box center [590, 92] width 66 height 15
